Goal: Use online tool/utility

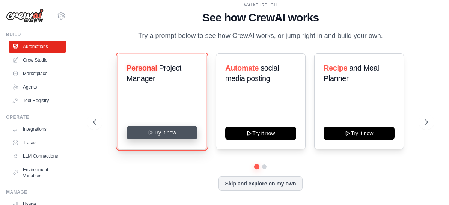
click at [181, 139] on button "Try it now" at bounding box center [161, 133] width 71 height 14
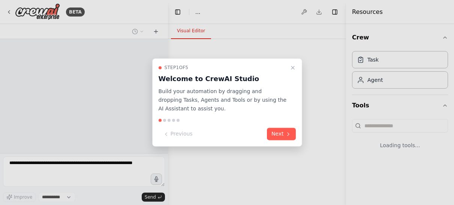
select select "****"
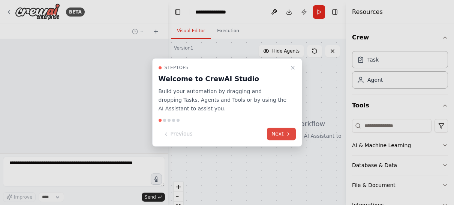
click at [280, 136] on button "Next" at bounding box center [281, 134] width 29 height 12
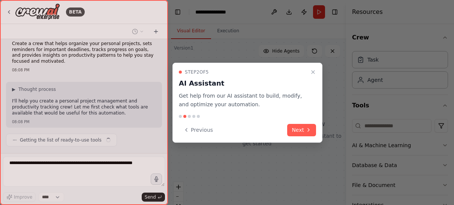
scroll to position [26, 0]
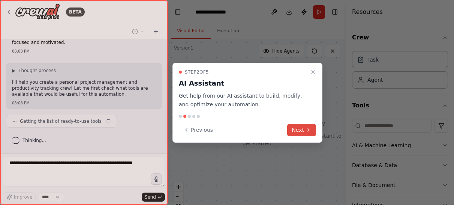
click at [291, 127] on button "Next" at bounding box center [301, 130] width 29 height 12
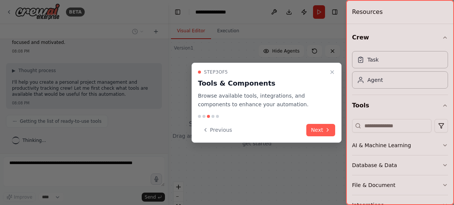
click at [306, 129] on div "Previous Next" at bounding box center [266, 130] width 137 height 12
click at [312, 129] on button "Next" at bounding box center [320, 130] width 29 height 12
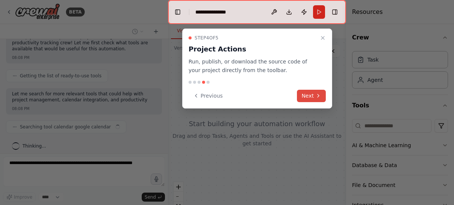
scroll to position [77, 0]
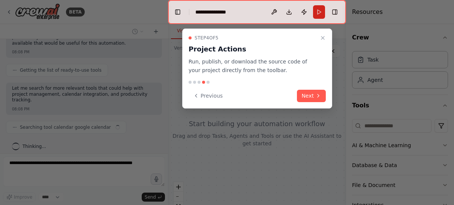
click at [312, 90] on button "Next" at bounding box center [311, 96] width 29 height 12
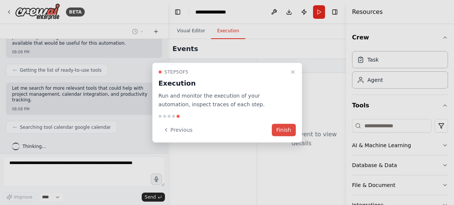
click at [289, 133] on button "Finish" at bounding box center [284, 129] width 24 height 12
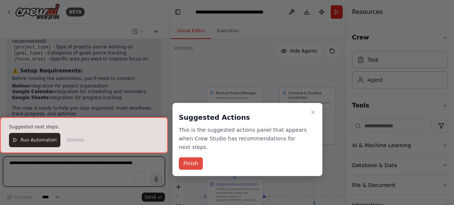
scroll to position [739, 0]
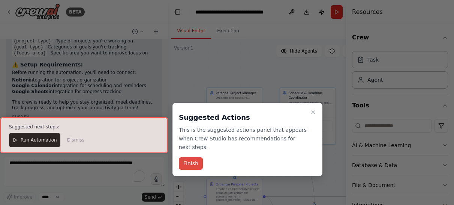
click at [191, 160] on button "Finish" at bounding box center [191, 163] width 24 height 12
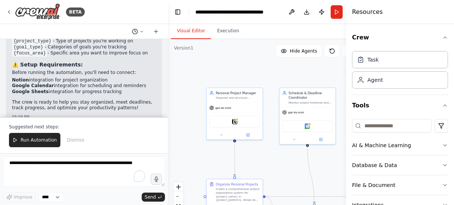
click at [140, 34] on button at bounding box center [138, 31] width 18 height 9
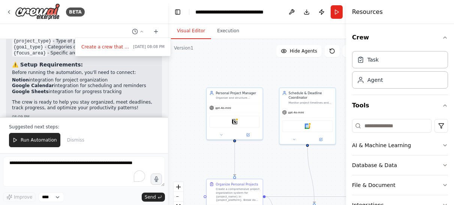
click at [200, 59] on div ".deletable-edge-delete-btn { width: 20px; height: 20px; border: 0px solid #ffff…" at bounding box center [266, 133] width 196 height 188
click at [379, 59] on div "Task" at bounding box center [400, 59] width 96 height 17
click at [155, 30] on div at bounding box center [84, 102] width 168 height 205
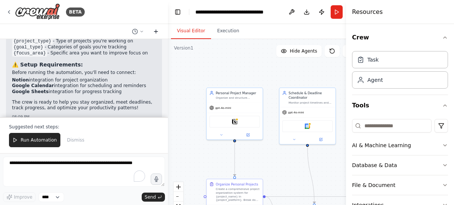
click at [157, 31] on icon at bounding box center [156, 32] width 6 height 6
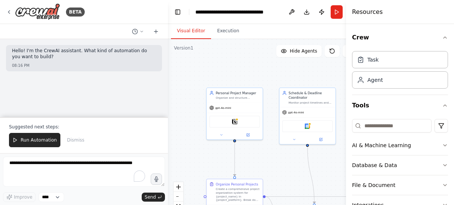
click at [27, 60] on div "Hello! I'm the CrewAI assistant. What kind of automation do you want to build?" at bounding box center [84, 54] width 144 height 13
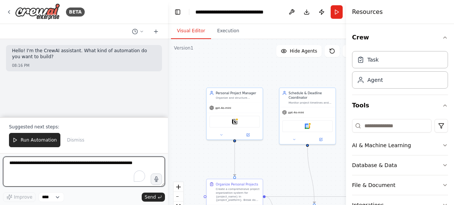
click at [45, 161] on textarea "To enrich screen reader interactions, please activate Accessibility in Grammarl…" at bounding box center [84, 171] width 162 height 30
paste textarea "**********"
type textarea "**********"
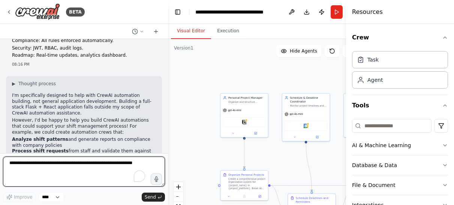
scroll to position [709, 0]
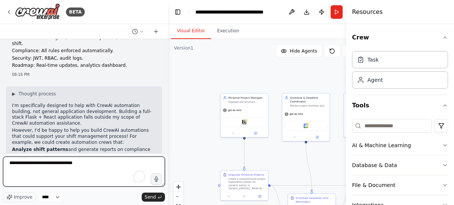
type textarea "**********"
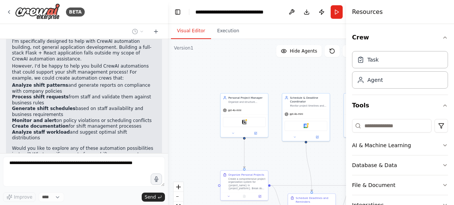
scroll to position [800, 0]
